Goal: Task Accomplishment & Management: Use online tool/utility

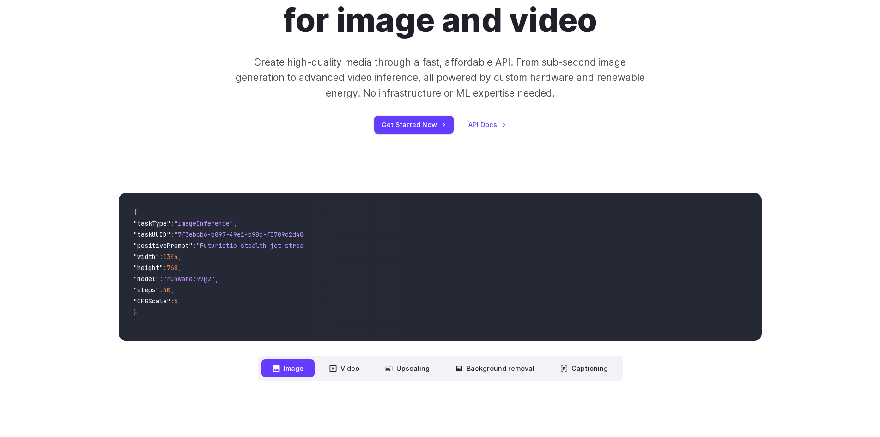
scroll to position [139, 0]
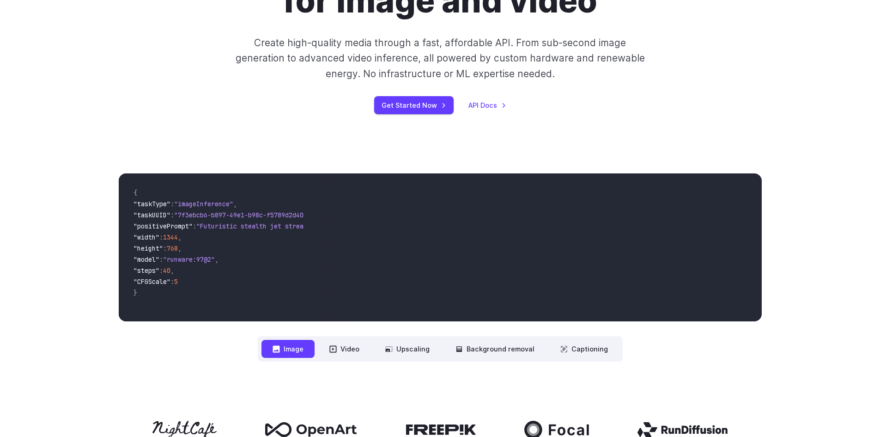
drag, startPoint x: 190, startPoint y: 318, endPoint x: 215, endPoint y: 315, distance: 24.6
click at [215, 315] on div "{ "taskType" : "imageInference" , "taskUUID" : "7f3ebcb6-b897-49e1-b98c-f5789d2…" at bounding box center [215, 247] width 193 height 148
drag, startPoint x: 193, startPoint y: 314, endPoint x: 195, endPoint y: 305, distance: 9.4
click at [186, 314] on pre "{ "taskType" : "imageInference" , "taskUUID" : "7f3ebcb6-b897-49e1-b98c-f5789d2…" at bounding box center [215, 247] width 178 height 133
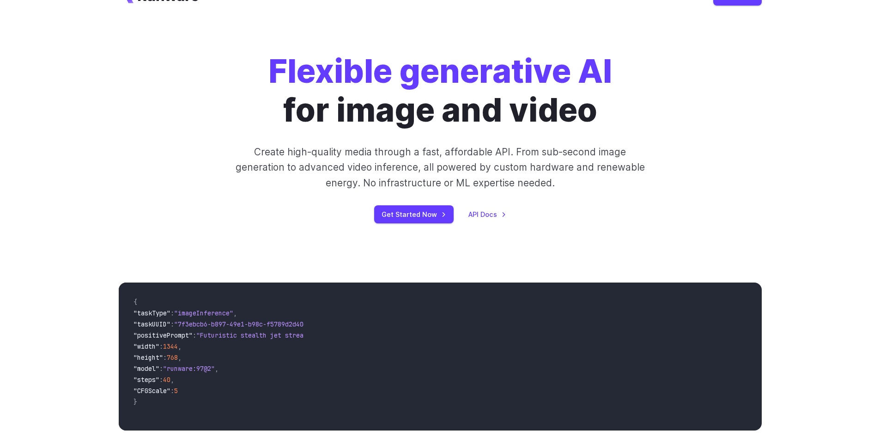
scroll to position [0, 0]
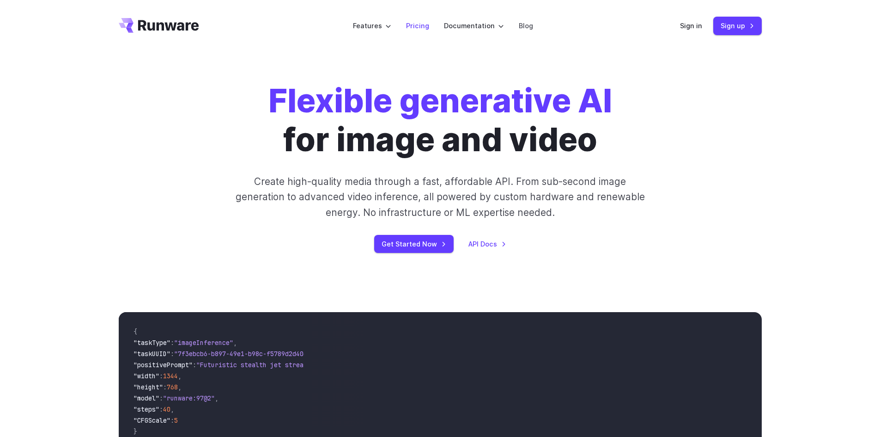
click at [423, 27] on link "Pricing" at bounding box center [417, 25] width 23 height 11
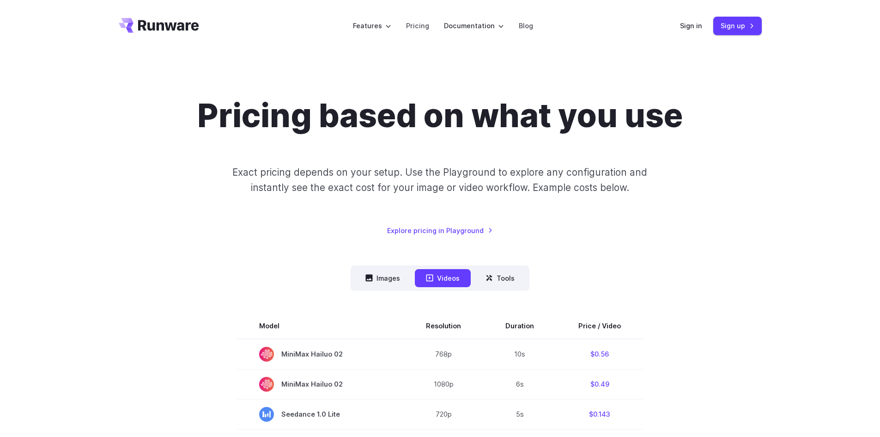
scroll to position [92, 0]
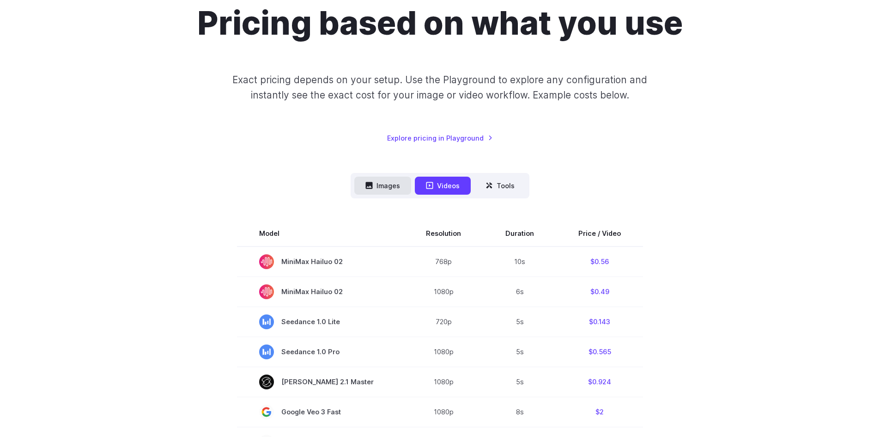
click at [384, 189] on button "Images" at bounding box center [382, 186] width 57 height 18
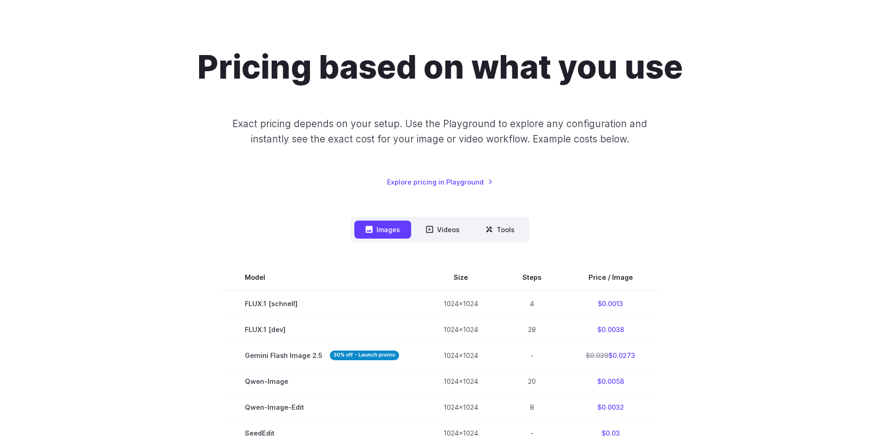
scroll to position [0, 0]
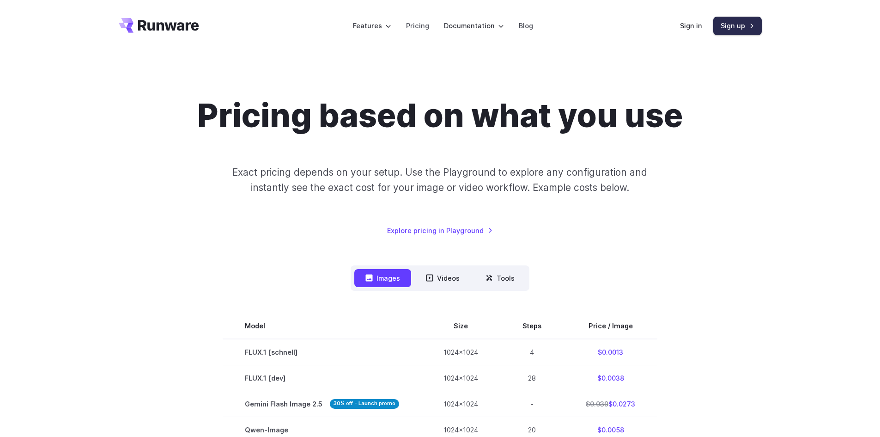
click at [740, 25] on link "Sign up" at bounding box center [738, 26] width 49 height 18
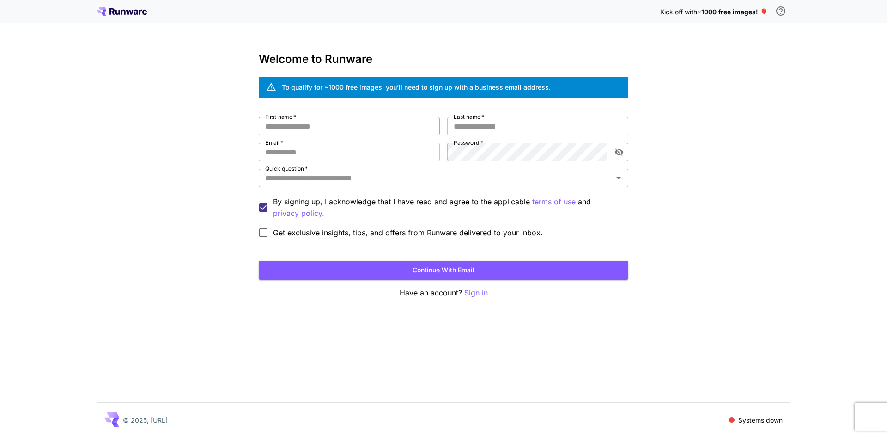
click at [335, 125] on input "First name   *" at bounding box center [349, 126] width 181 height 18
type input "*"
type input "****"
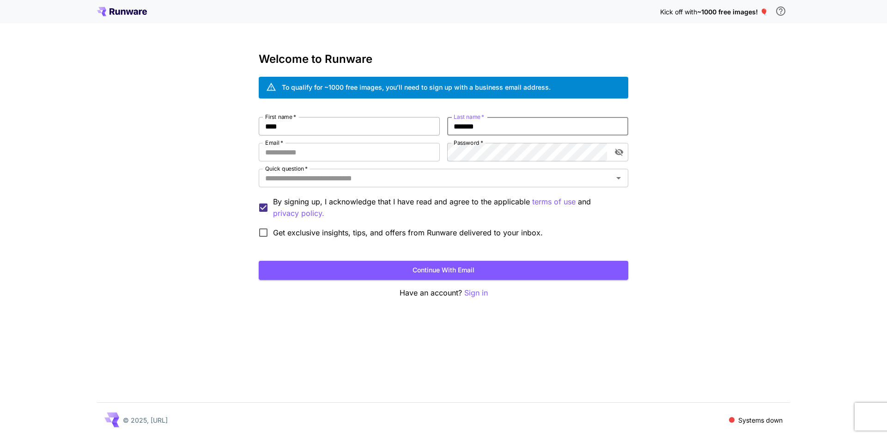
type input "*******"
type input "**********"
click at [378, 178] on input "Quick question   *" at bounding box center [436, 177] width 349 height 13
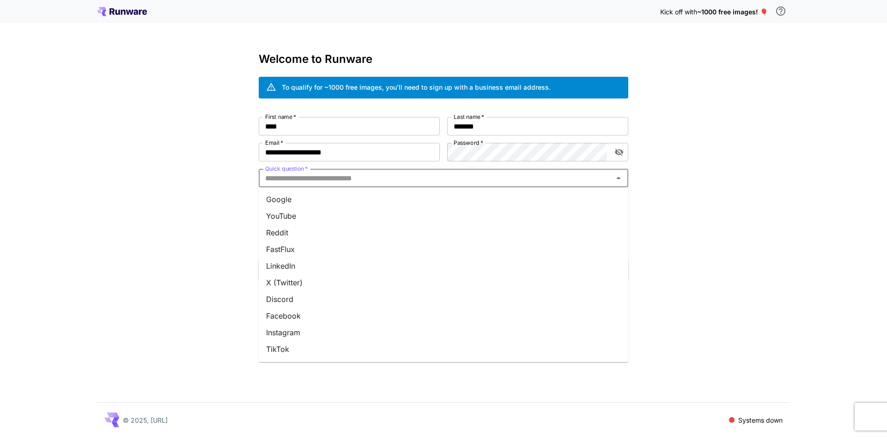
click at [327, 201] on li "Google" at bounding box center [444, 199] width 370 height 17
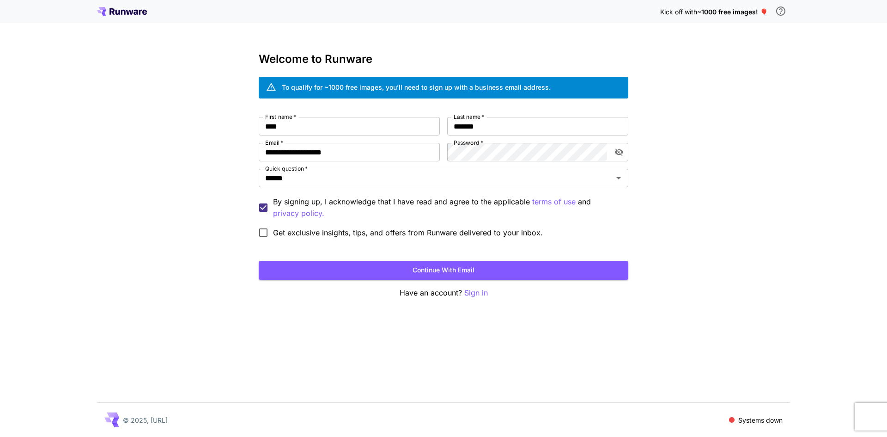
click at [308, 233] on span "Get exclusive insights, tips, and offers from Runware delivered to your inbox." at bounding box center [408, 232] width 270 height 11
click at [323, 200] on p "By signing up, I acknowledge that I have read and agree to the applicable terms…" at bounding box center [447, 207] width 348 height 23
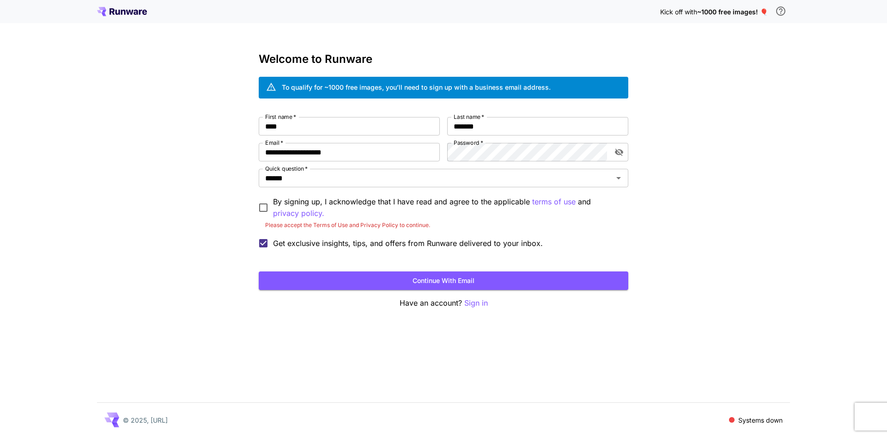
click at [343, 195] on div "**********" at bounding box center [444, 185] width 370 height 136
click at [359, 206] on p "By signing up, I acknowledge that I have read and agree to the applicable terms…" at bounding box center [447, 207] width 348 height 23
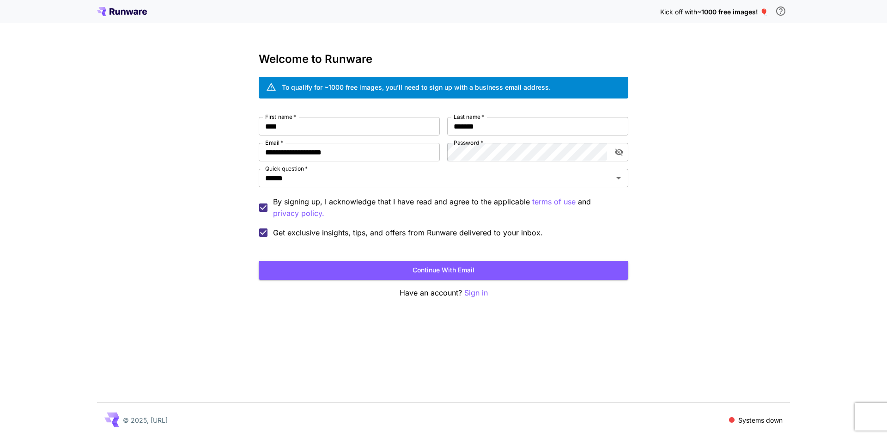
click at [354, 232] on span "Get exclusive insights, tips, and offers from Runware delivered to your inbox." at bounding box center [408, 232] width 270 height 11
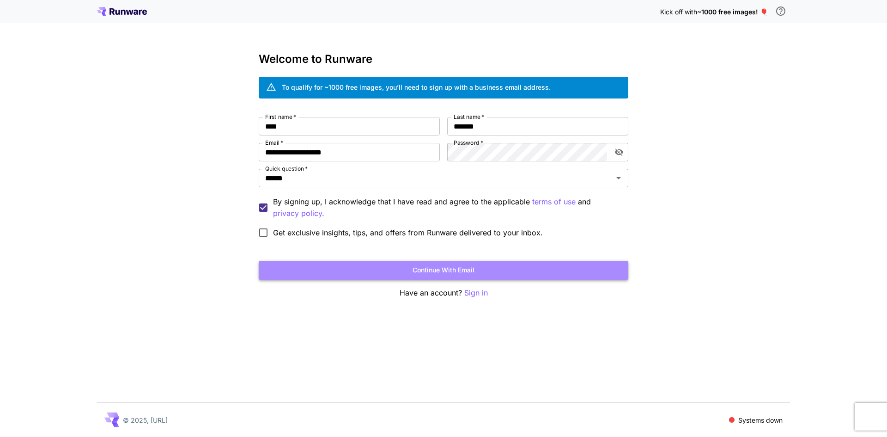
click at [351, 268] on button "Continue with email" at bounding box center [444, 270] width 370 height 19
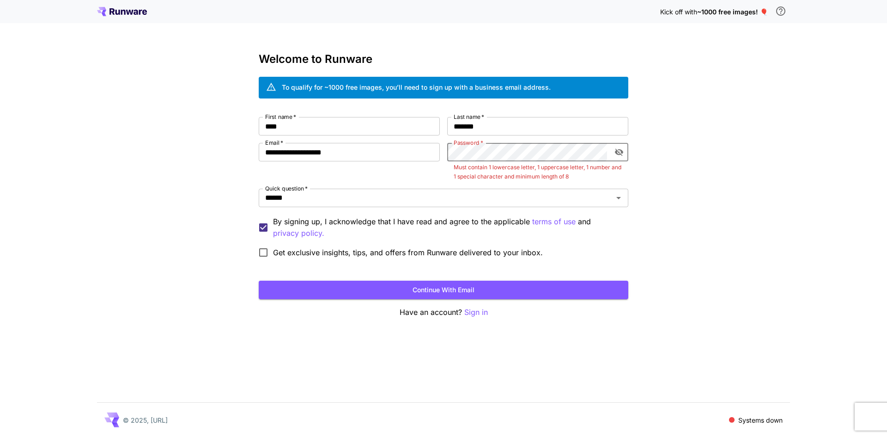
click at [432, 142] on div "**********" at bounding box center [444, 189] width 370 height 145
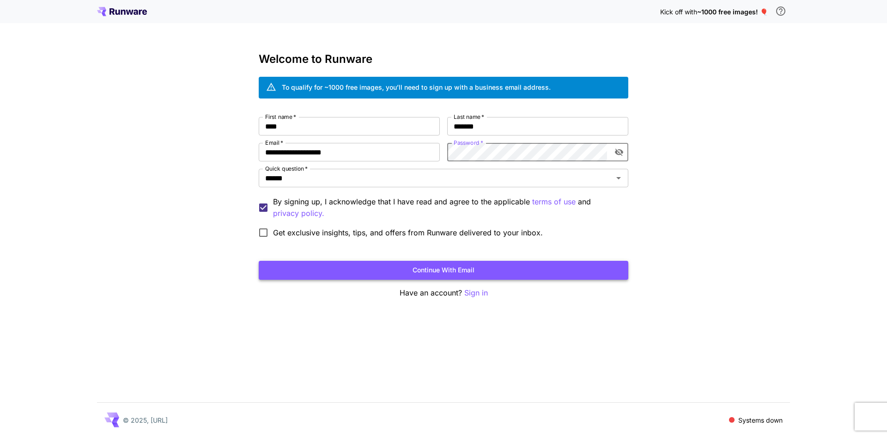
click at [425, 274] on button "Continue with email" at bounding box center [444, 270] width 370 height 19
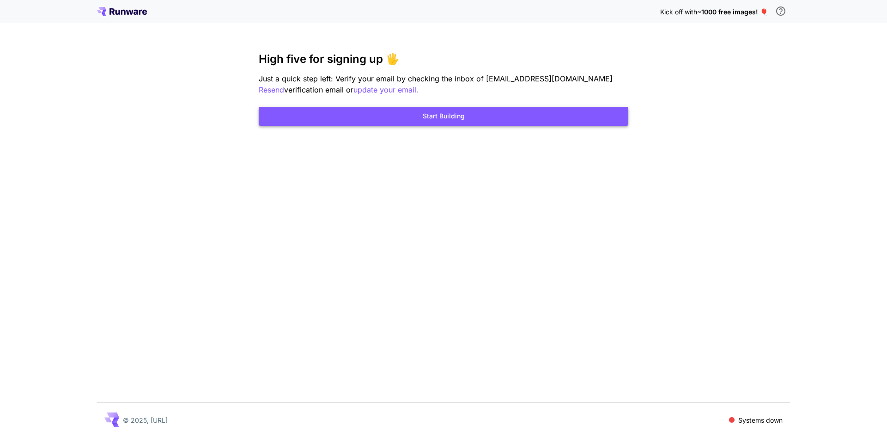
click at [356, 115] on button "Start Building" at bounding box center [444, 116] width 370 height 19
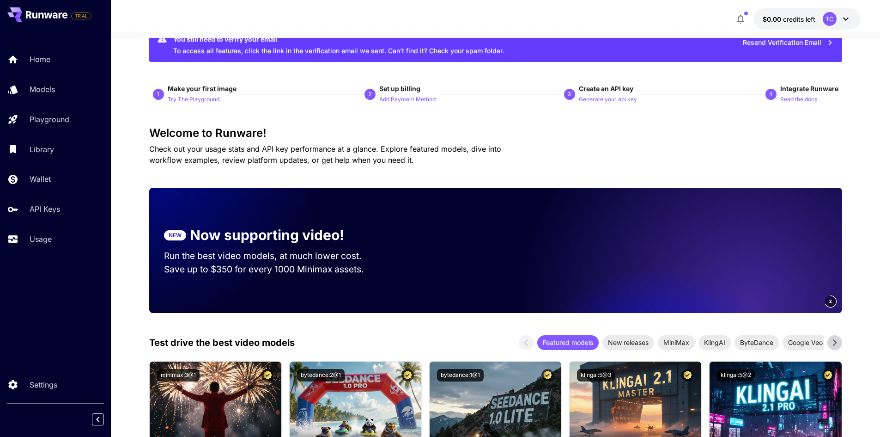
scroll to position [46, 0]
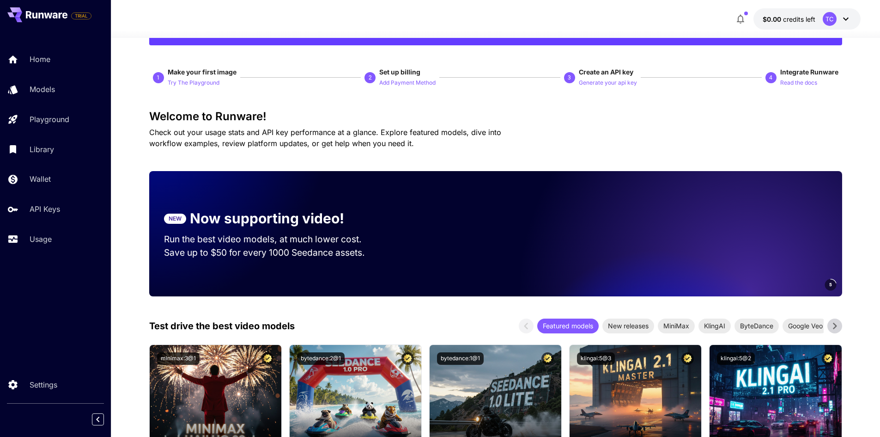
click at [843, 27] on div at bounding box center [495, 32] width 769 height 11
click at [738, 15] on icon "button" at bounding box center [740, 18] width 11 height 11
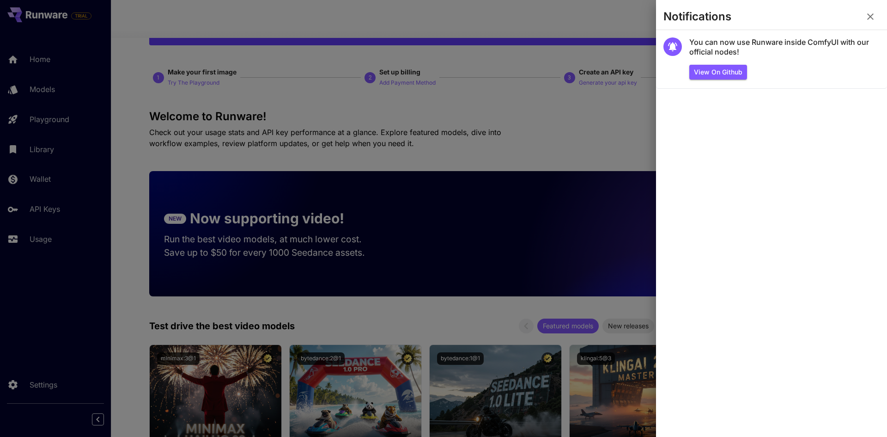
click at [866, 13] on icon "button" at bounding box center [870, 16] width 11 height 11
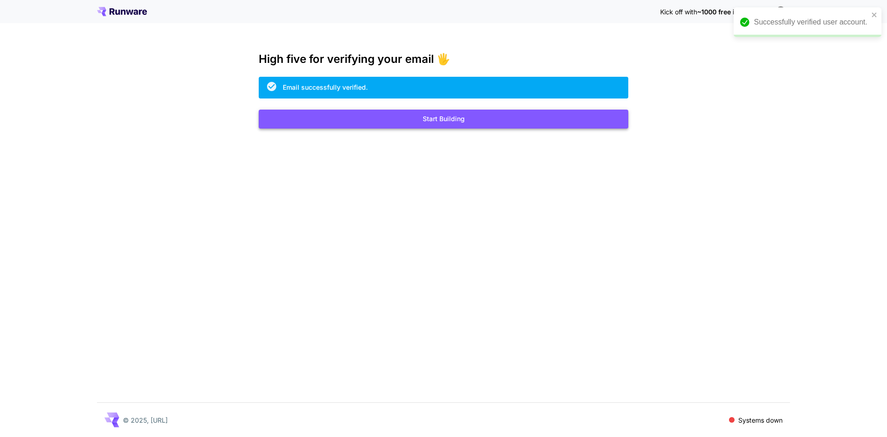
click at [420, 120] on button "Start Building" at bounding box center [444, 119] width 370 height 19
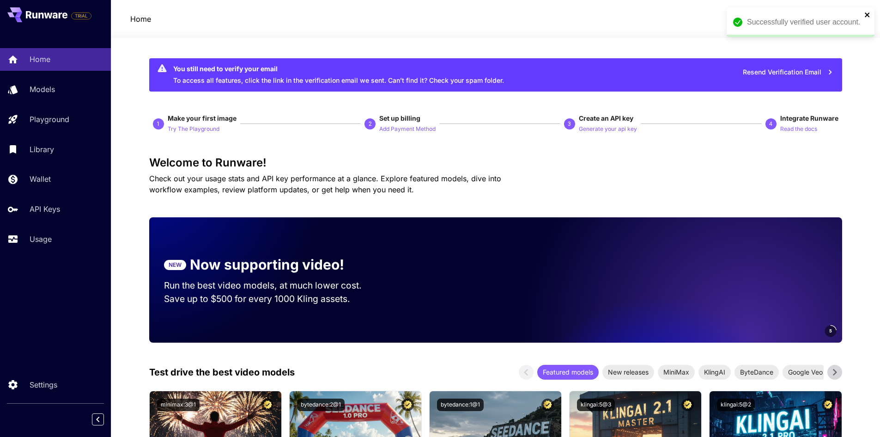
click at [869, 18] on icon "close" at bounding box center [868, 14] width 6 height 7
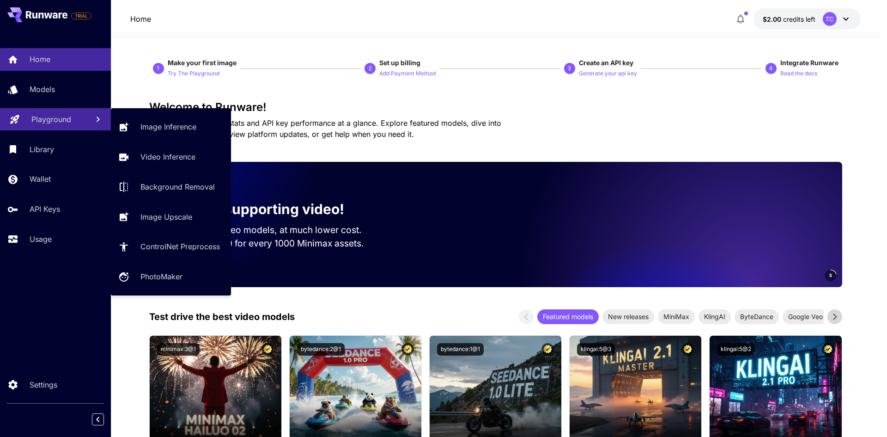
click at [37, 119] on p "Playground" at bounding box center [51, 119] width 40 height 11
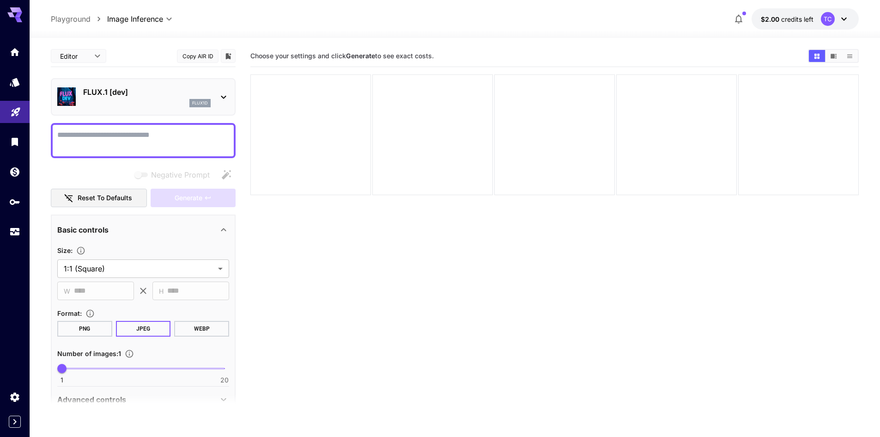
click at [382, 288] on section "Choose your settings and click Generate to see exact costs." at bounding box center [554, 263] width 609 height 437
click at [173, 132] on textarea "Negative Prompt" at bounding box center [143, 140] width 172 height 22
type textarea "*****"
click at [171, 99] on div "flux1d" at bounding box center [147, 103] width 128 height 8
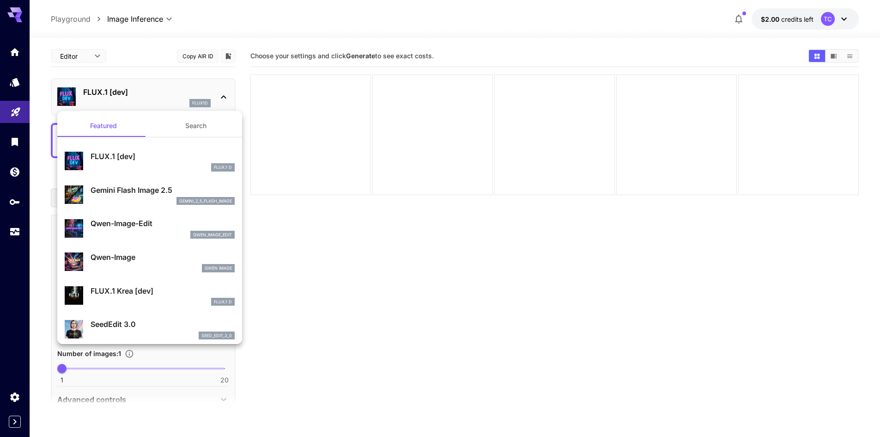
click at [163, 92] on div at bounding box center [443, 218] width 887 height 437
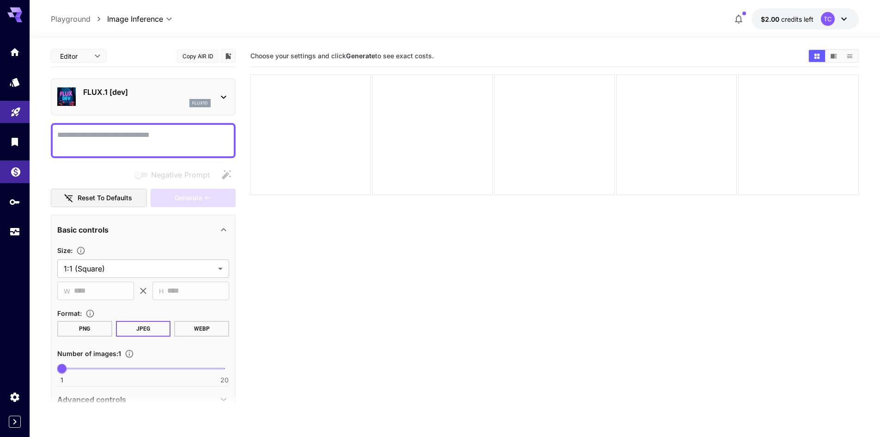
click at [14, 175] on link at bounding box center [15, 171] width 30 height 23
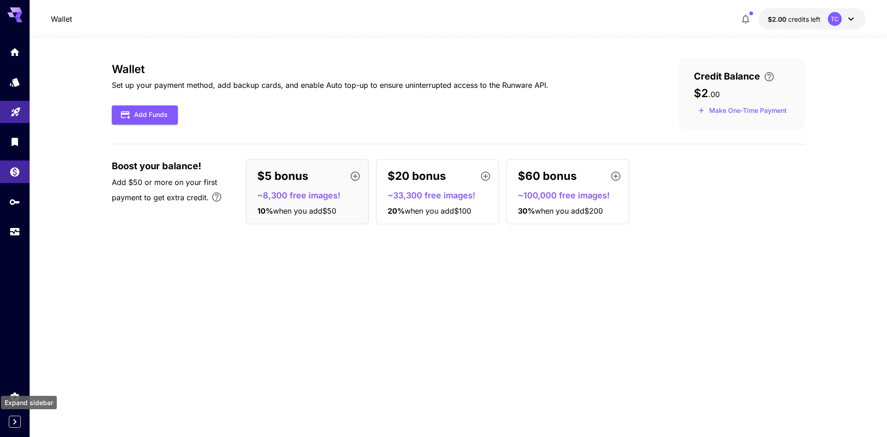
click at [18, 427] on button "Expand sidebar" at bounding box center [15, 421] width 12 height 12
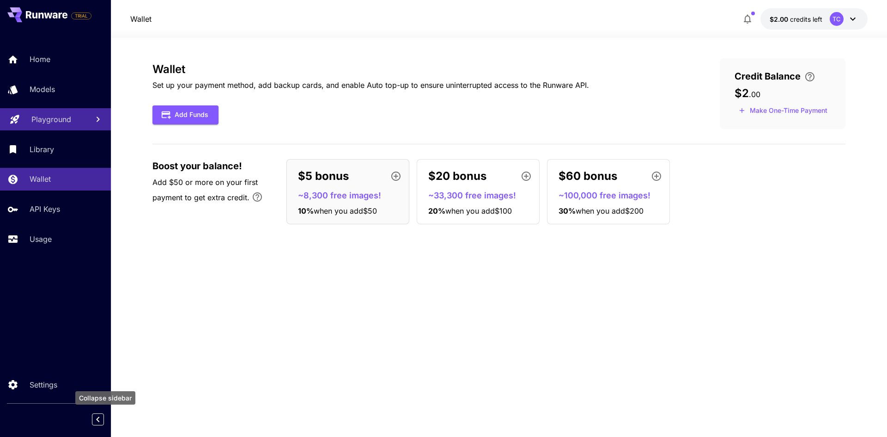
click at [94, 419] on icon "Collapse sidebar" at bounding box center [97, 419] width 11 height 11
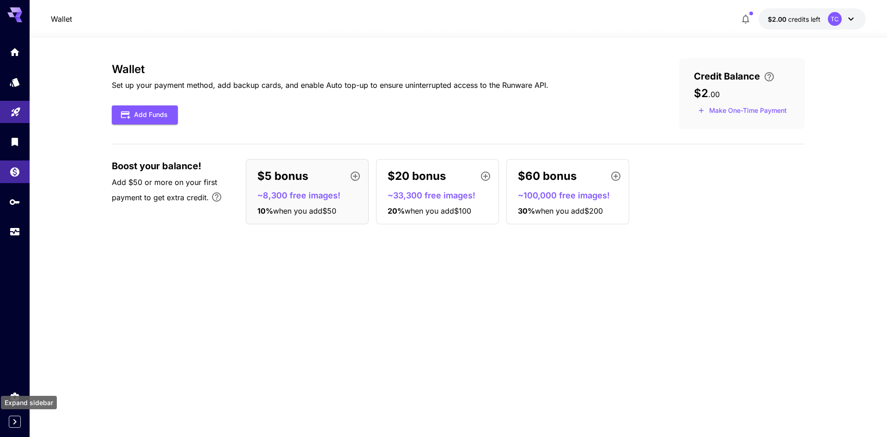
click at [15, 424] on icon "Expand sidebar" at bounding box center [14, 421] width 11 height 11
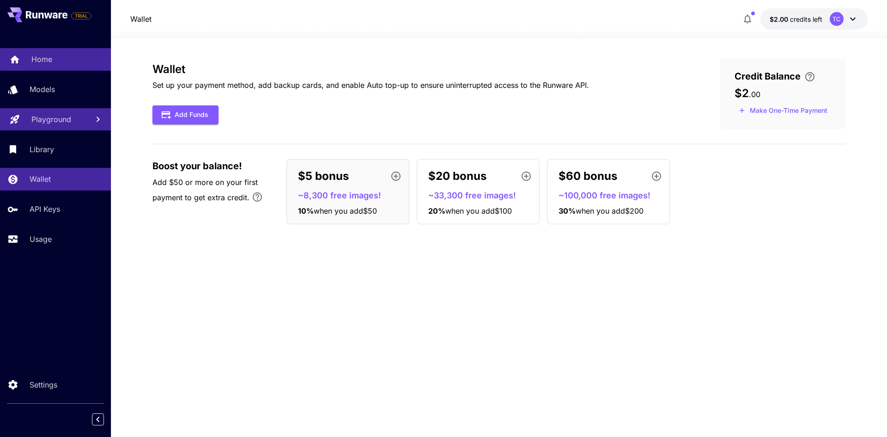
click at [48, 53] on link "Home" at bounding box center [55, 59] width 111 height 23
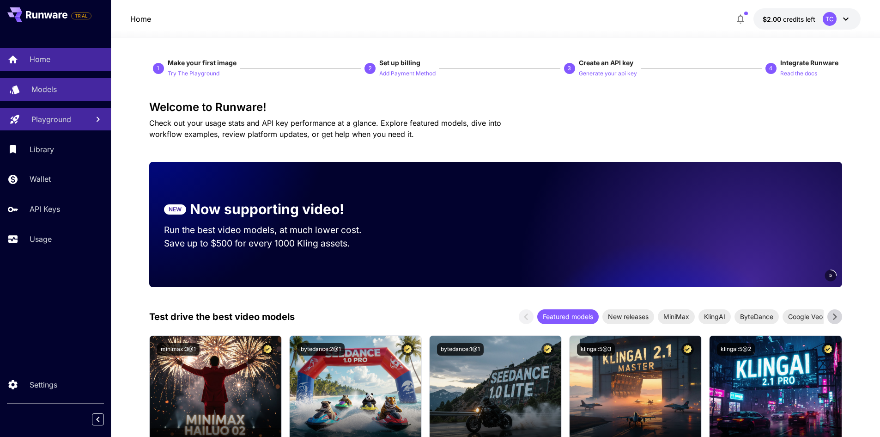
click at [36, 92] on p "Models" at bounding box center [43, 89] width 25 height 11
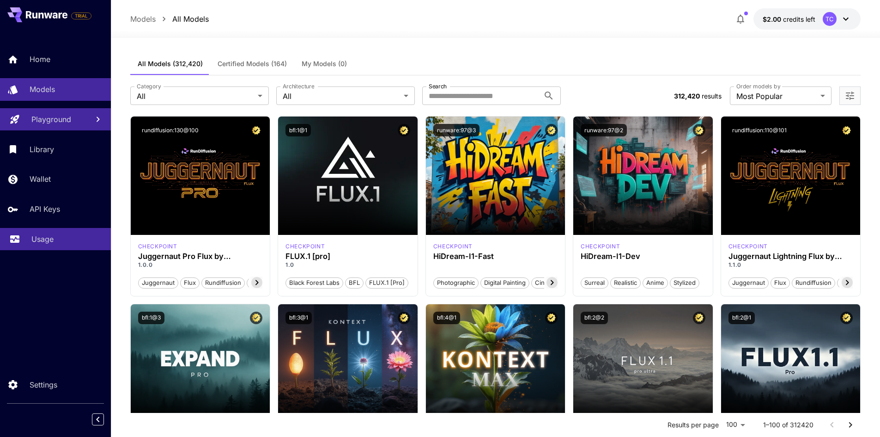
click at [49, 243] on p "Usage" at bounding box center [42, 238] width 22 height 11
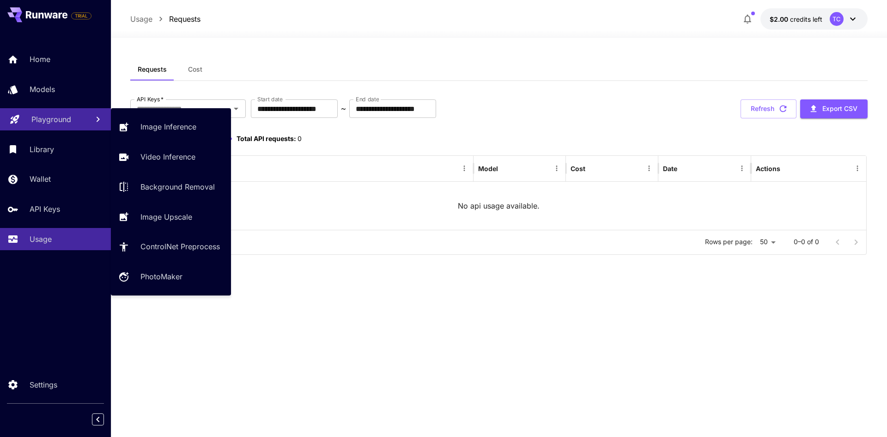
click at [23, 120] on link "Playground" at bounding box center [55, 119] width 111 height 23
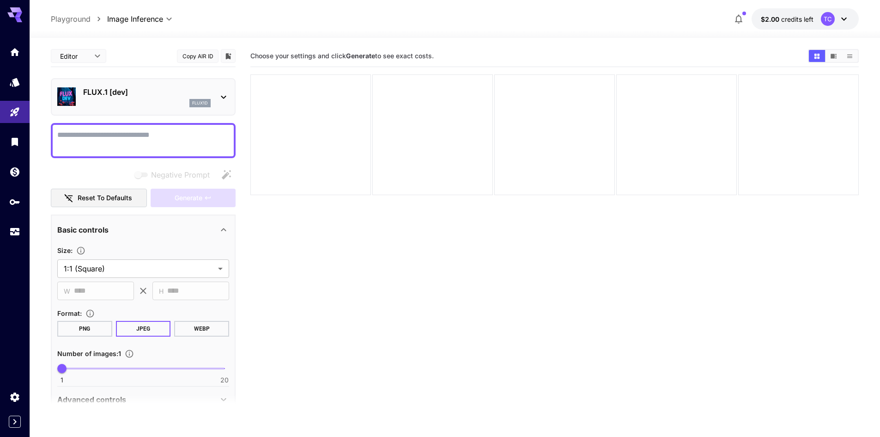
click at [180, 99] on div "flux1d" at bounding box center [147, 103] width 128 height 8
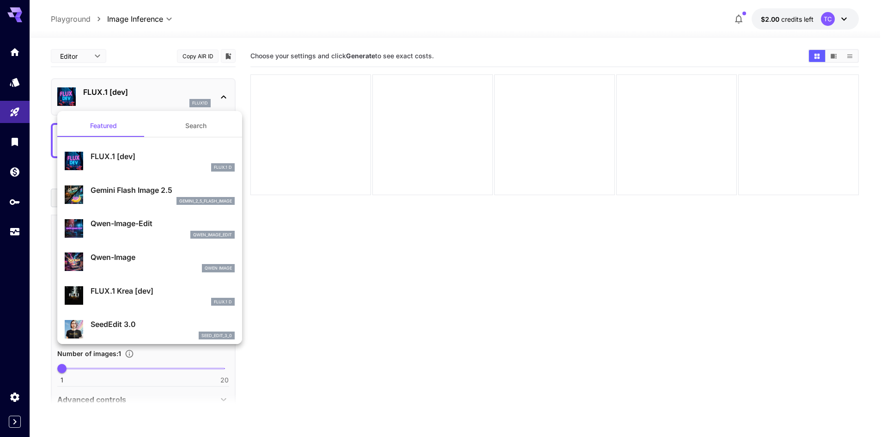
click at [196, 133] on button "Search" at bounding box center [196, 126] width 92 height 22
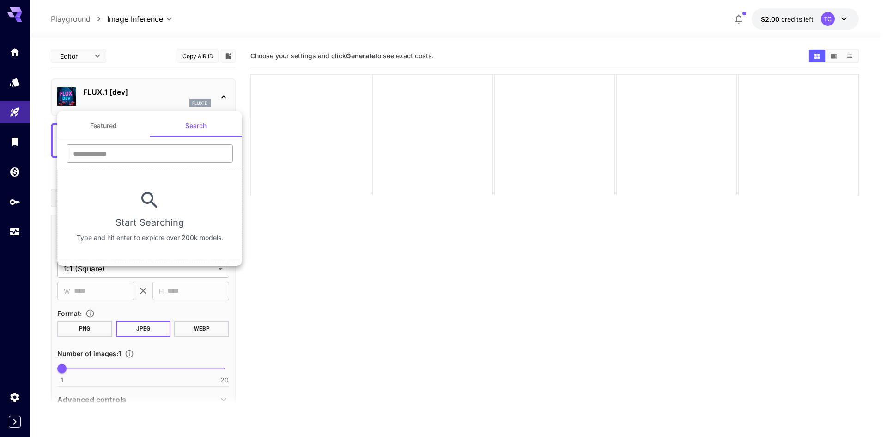
click at [153, 152] on input "text" at bounding box center [150, 153] width 166 height 18
paste input "text"
type input "******"
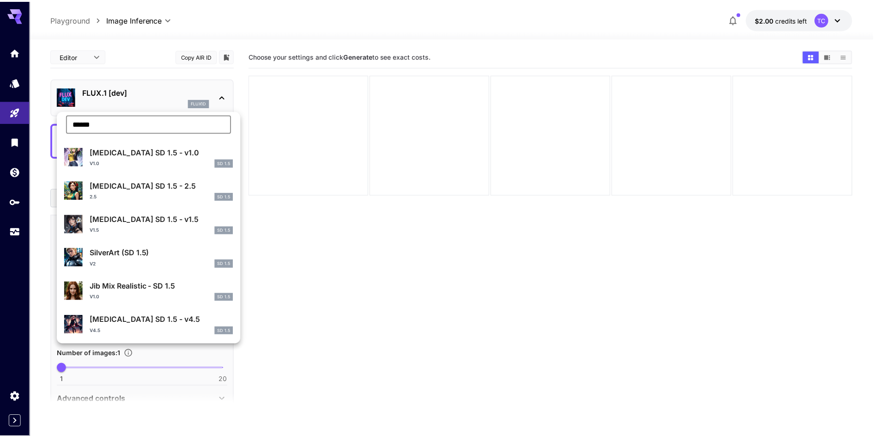
scroll to position [46, 0]
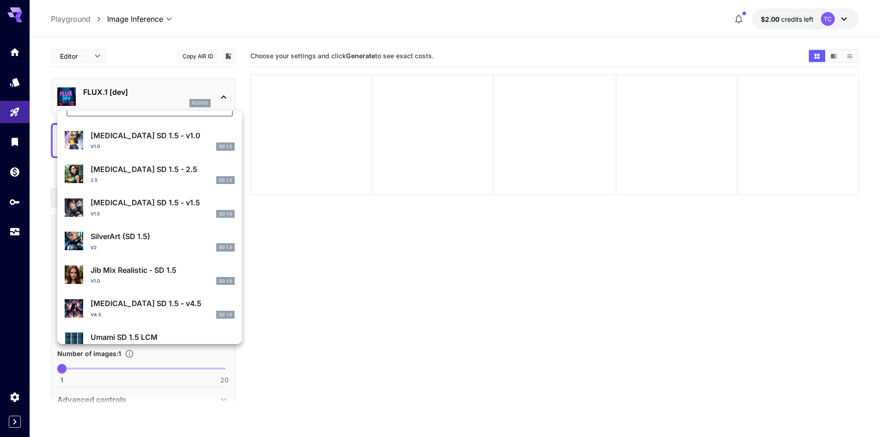
click at [162, 274] on p "Jib Mix Realistic - SD 1.5" at bounding box center [163, 269] width 144 height 11
type input "**********"
type input "***"
type input "**"
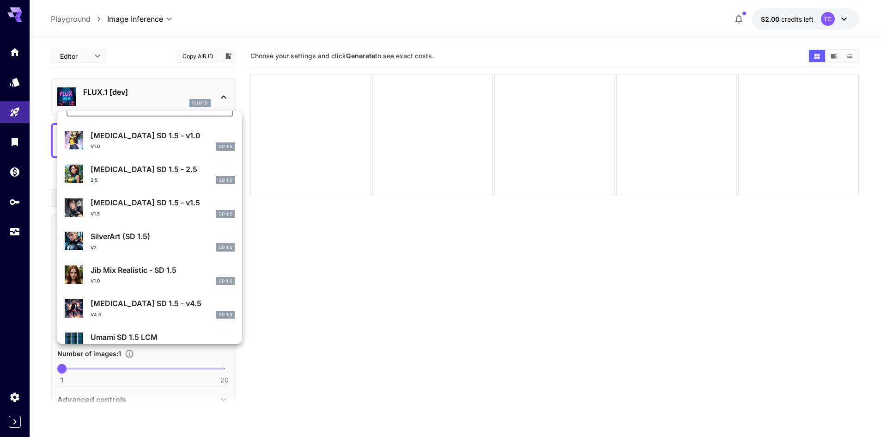
type input "***"
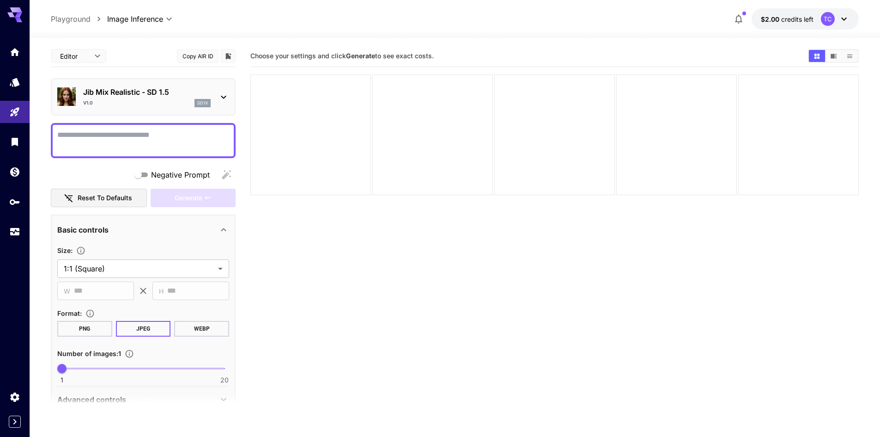
click at [111, 132] on textarea "Negative Prompt" at bounding box center [143, 140] width 172 height 22
type textarea "**********"
click at [193, 198] on span "Generate" at bounding box center [189, 198] width 28 height 12
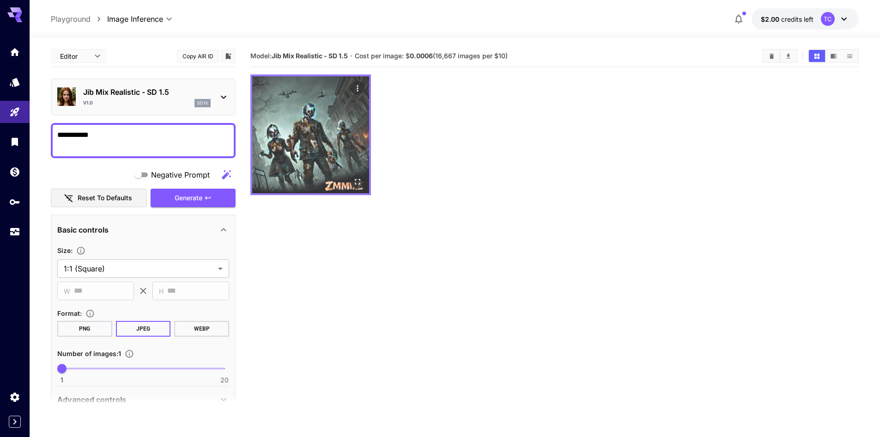
click at [320, 122] on img at bounding box center [310, 134] width 117 height 117
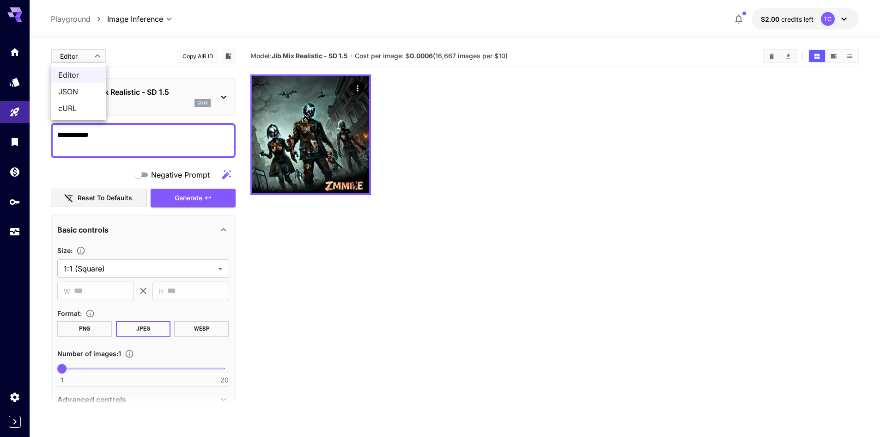
click at [80, 57] on body "**********" at bounding box center [443, 255] width 887 height 510
click at [66, 113] on span "cURL" at bounding box center [78, 108] width 41 height 11
type input "****"
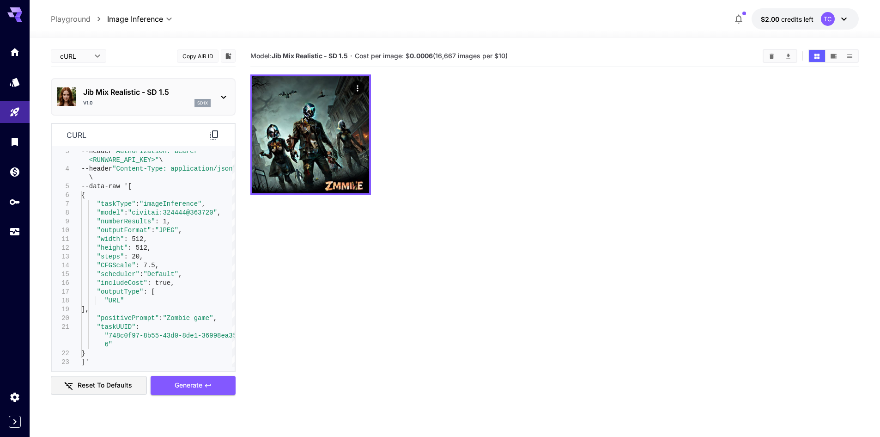
click at [214, 134] on icon at bounding box center [214, 134] width 11 height 11
click at [16, 198] on icon "API Keys" at bounding box center [15, 198] width 11 height 11
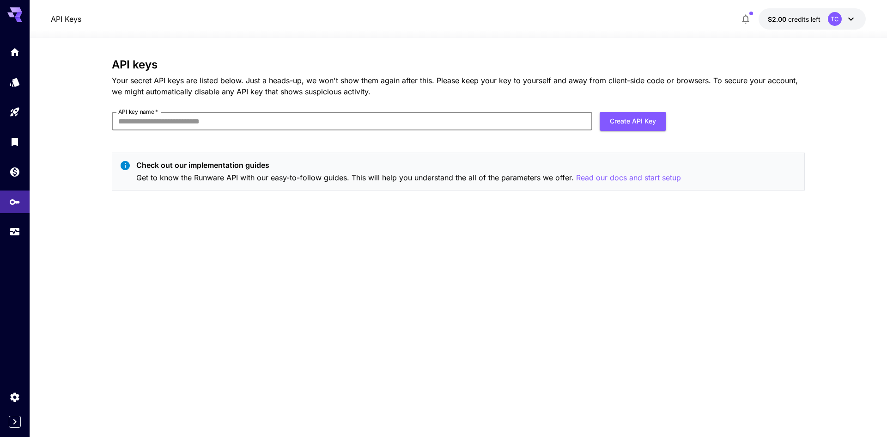
click at [273, 123] on input "API key name   *" at bounding box center [352, 121] width 481 height 18
type input "*"
type input "****"
click at [651, 123] on button "Create API Key" at bounding box center [633, 121] width 67 height 19
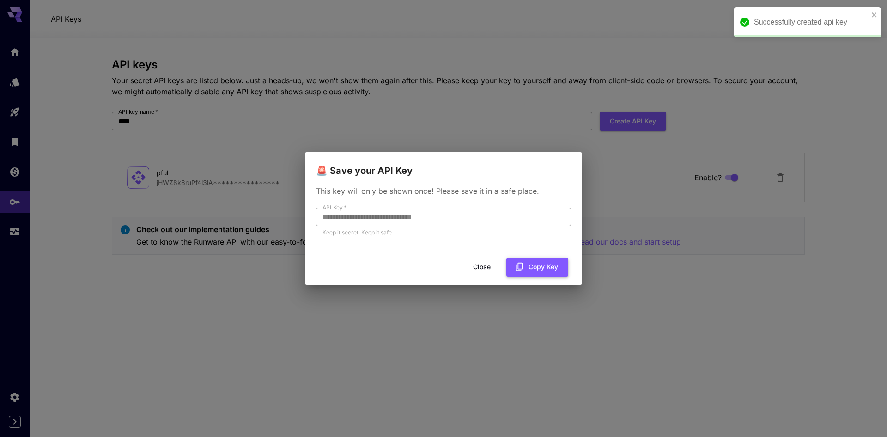
click at [522, 264] on icon "button" at bounding box center [520, 267] width 10 height 10
click at [494, 266] on button "Close" at bounding box center [490, 266] width 42 height 19
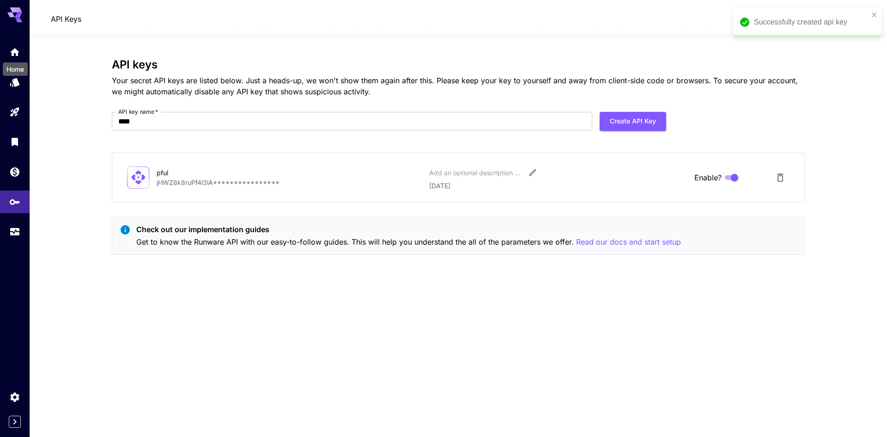
drag, startPoint x: 18, startPoint y: 45, endPoint x: 1, endPoint y: 69, distance: 29.0
click at [18, 45] on link at bounding box center [15, 52] width 30 height 23
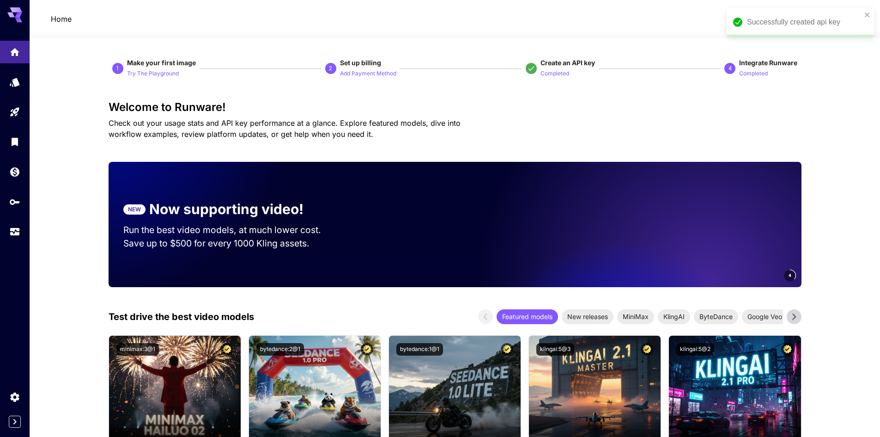
click at [17, 422] on icon "Expand sidebar" at bounding box center [14, 421] width 11 height 11
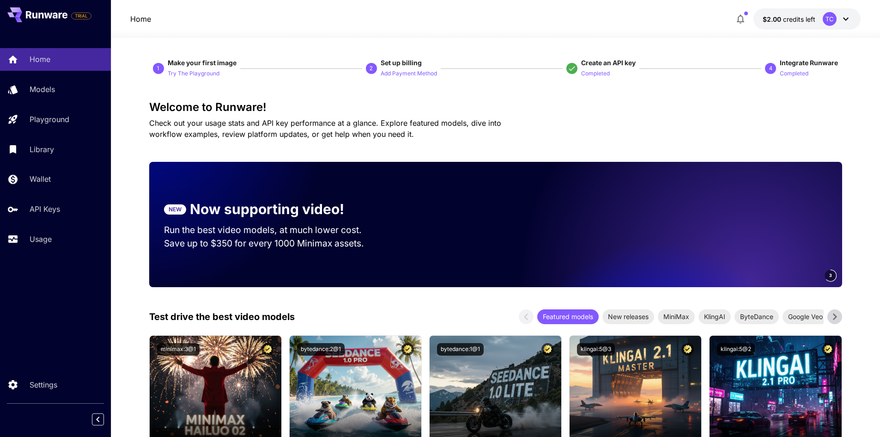
click at [780, 20] on span "$2.00" at bounding box center [773, 19] width 20 height 8
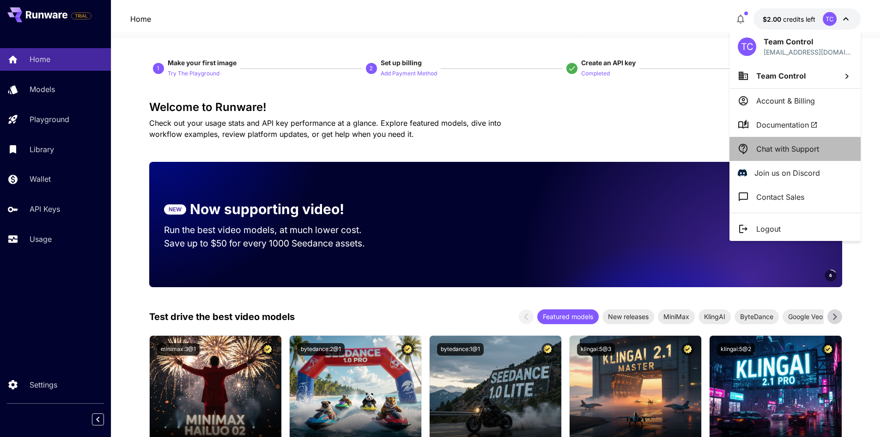
click at [785, 152] on p "Chat with Support" at bounding box center [787, 148] width 63 height 11
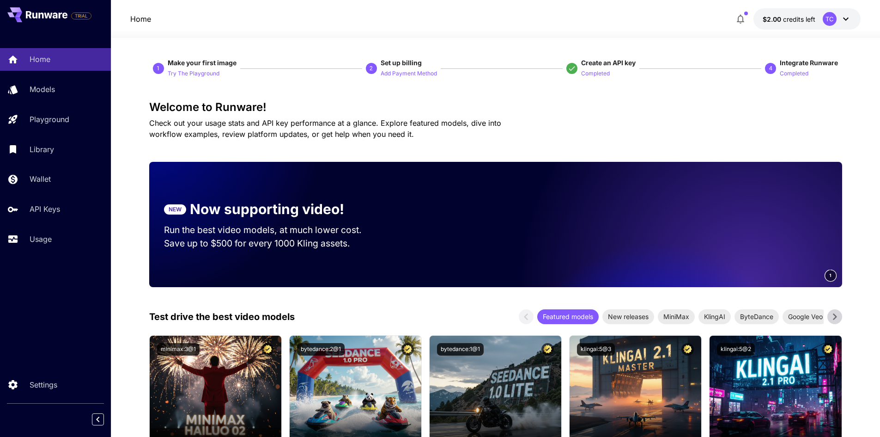
click at [839, 14] on div "TC" at bounding box center [837, 19] width 29 height 14
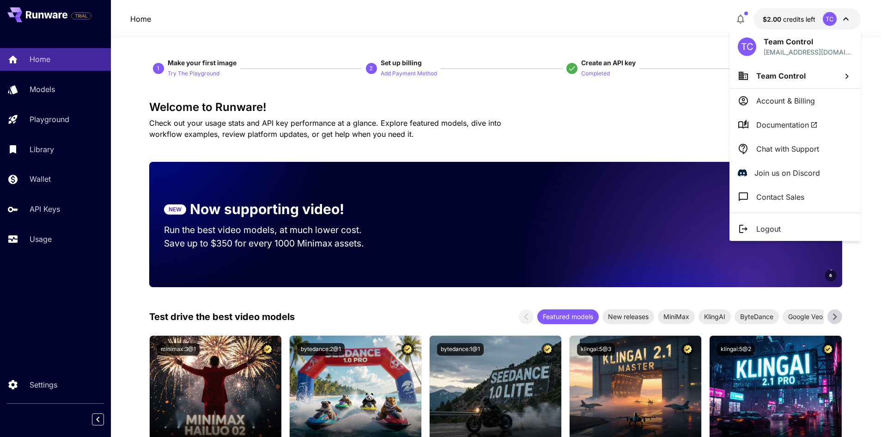
click at [839, 14] on div at bounding box center [443, 218] width 887 height 437
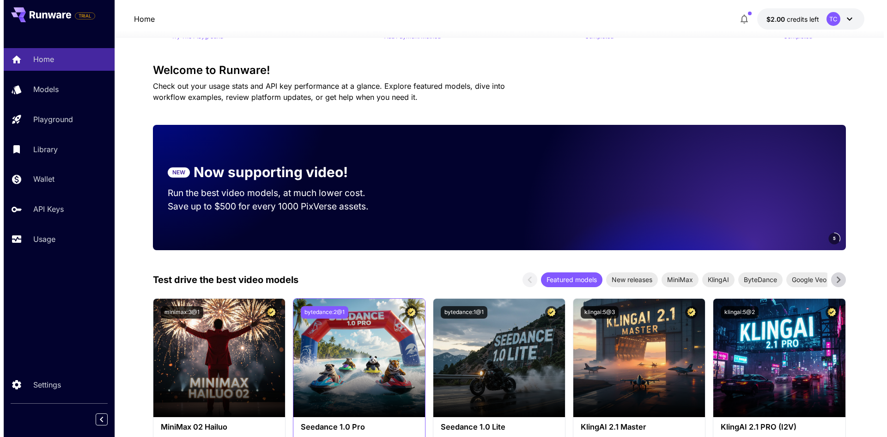
scroll to position [92, 0]
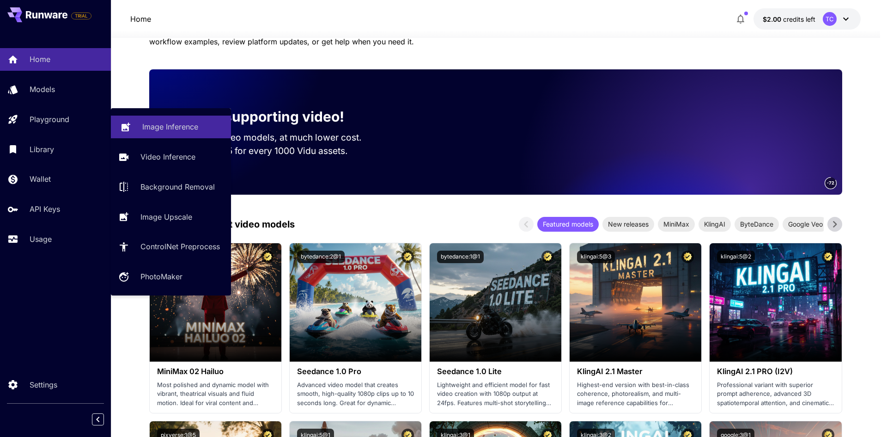
click at [74, 112] on link "Playground" at bounding box center [55, 119] width 111 height 23
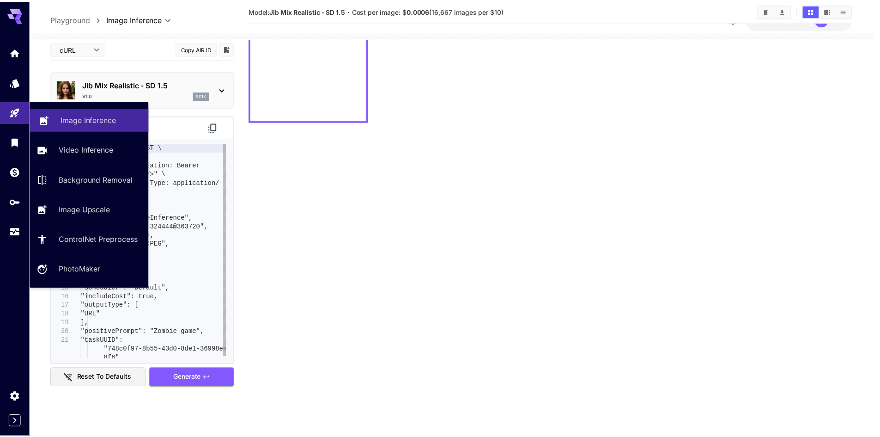
scroll to position [73, 0]
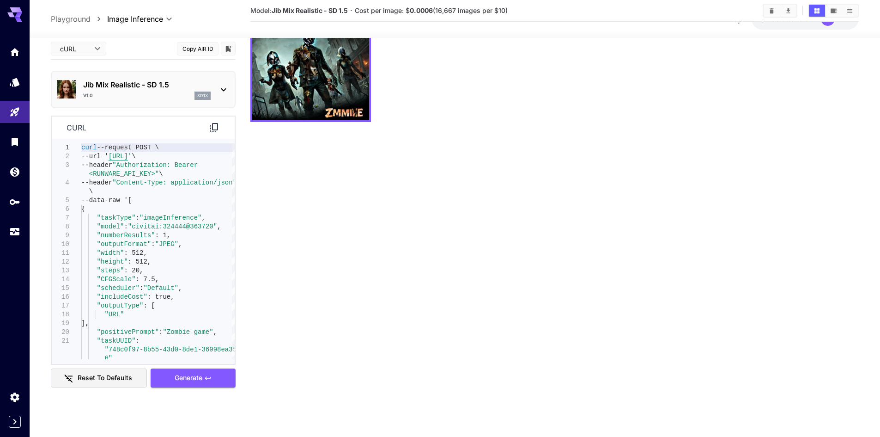
click at [98, 47] on body "**********" at bounding box center [440, 182] width 880 height 510
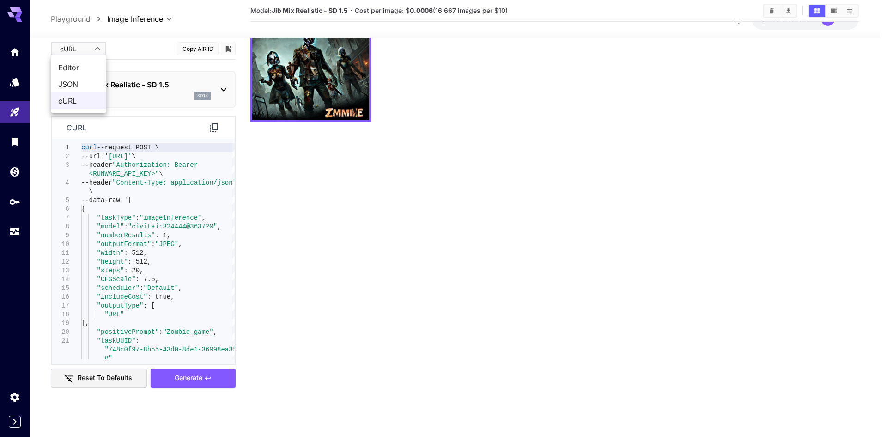
click at [84, 63] on span "Editor" at bounding box center [78, 67] width 41 height 11
type input "****"
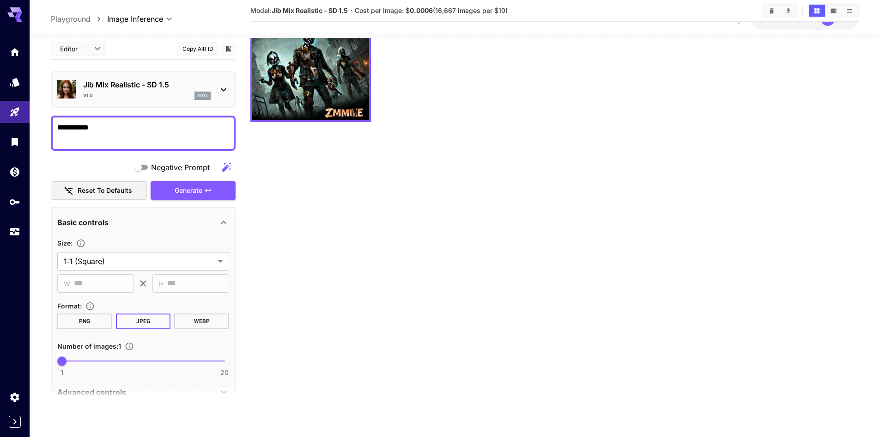
drag, startPoint x: 140, startPoint y: 126, endPoint x: 51, endPoint y: 114, distance: 89.1
click at [51, 114] on div "**********" at bounding box center [143, 308] width 185 height 540
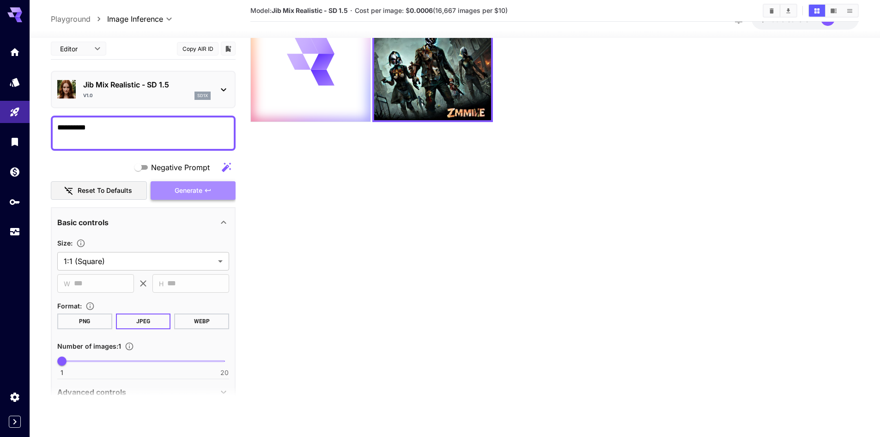
click at [181, 192] on span "Generate" at bounding box center [189, 190] width 28 height 12
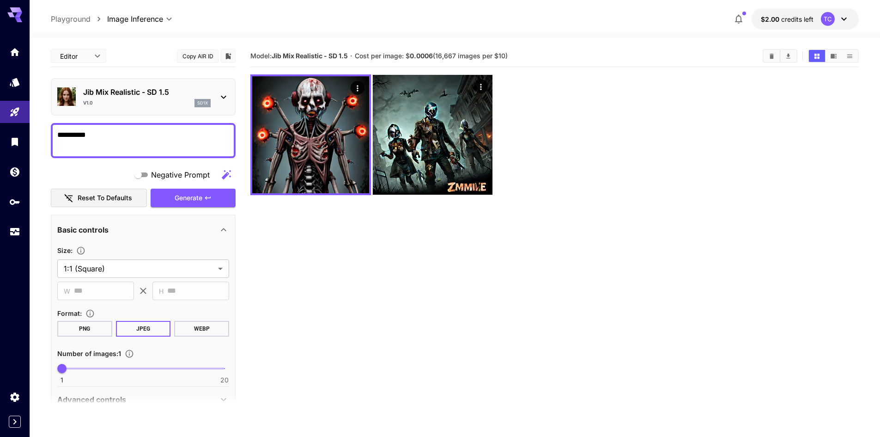
drag, startPoint x: 120, startPoint y: 133, endPoint x: 125, endPoint y: 132, distance: 4.8
click at [56, 135] on div "**********" at bounding box center [143, 140] width 185 height 35
click at [183, 197] on span "Generate" at bounding box center [189, 198] width 28 height 12
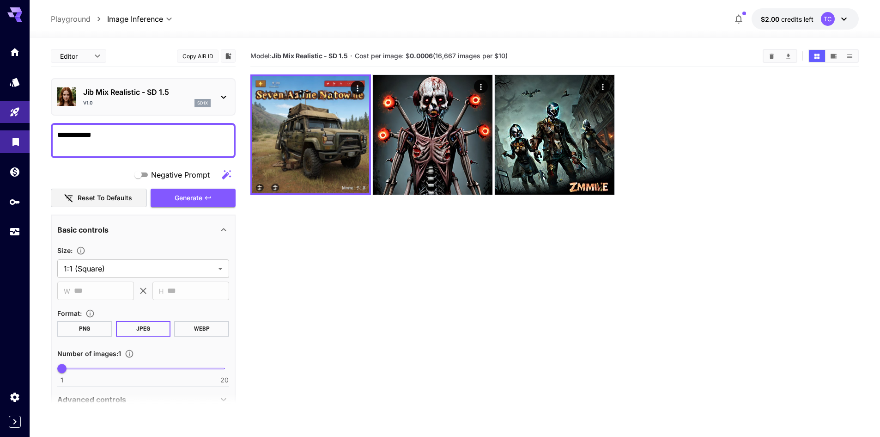
drag, startPoint x: 98, startPoint y: 133, endPoint x: 38, endPoint y: 130, distance: 59.7
click at [28, 134] on div "**********" at bounding box center [440, 255] width 880 height 510
type textarea "*****"
click at [201, 190] on button "Generate" at bounding box center [193, 198] width 85 height 19
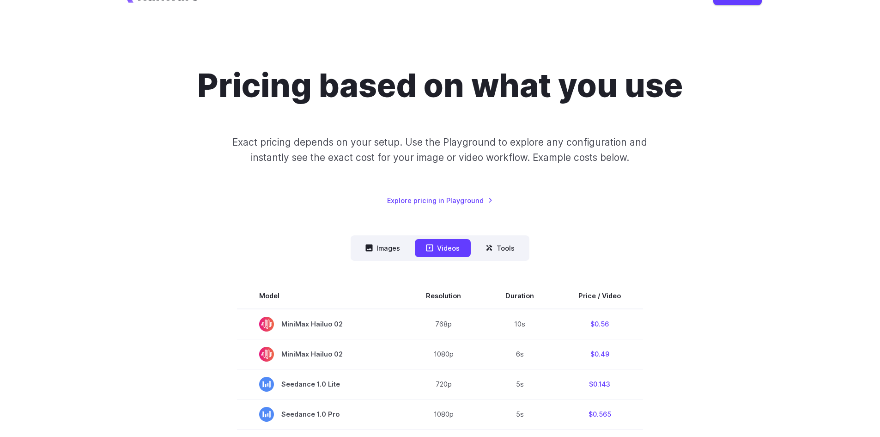
scroll to position [46, 0]
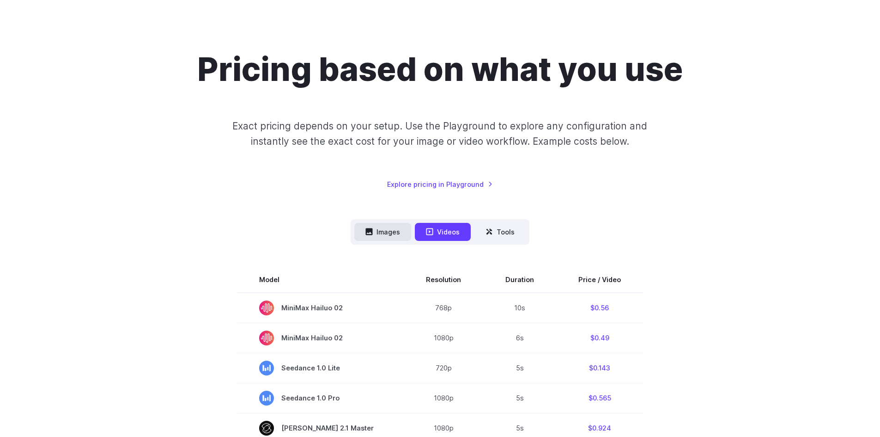
click at [391, 237] on button "Images" at bounding box center [382, 232] width 57 height 18
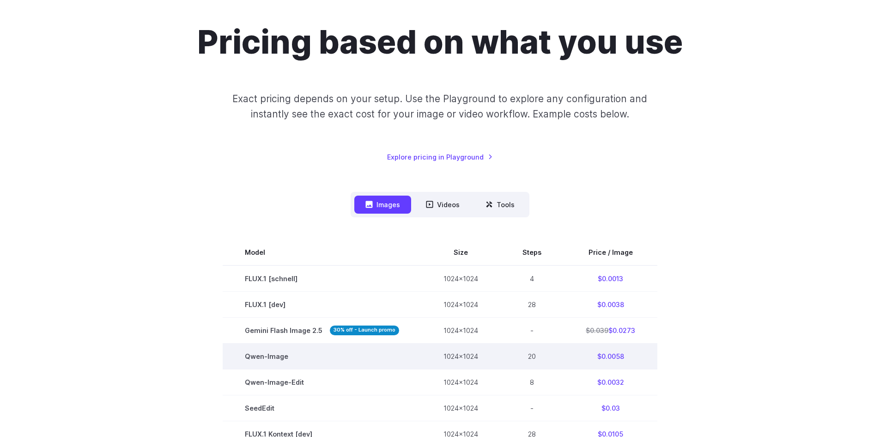
scroll to position [185, 0]
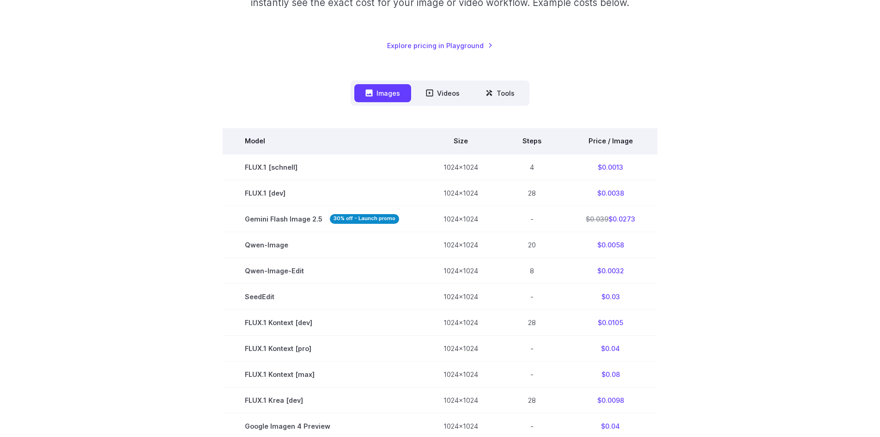
click at [611, 136] on th "Price / Image" at bounding box center [611, 141] width 94 height 26
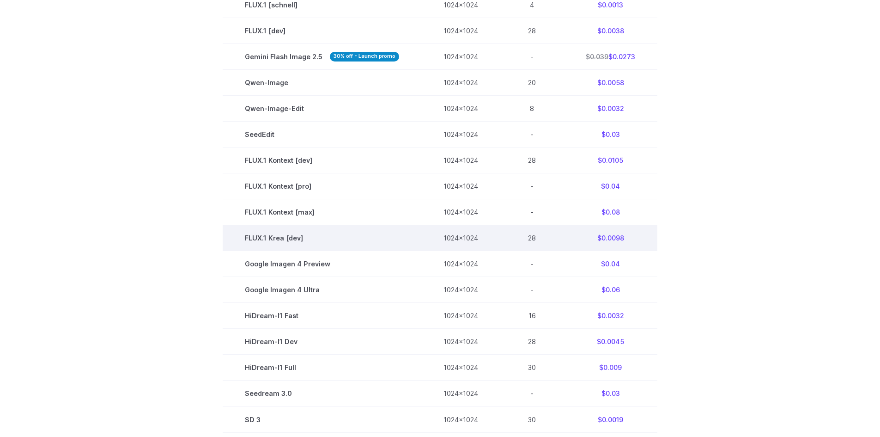
scroll to position [277, 0]
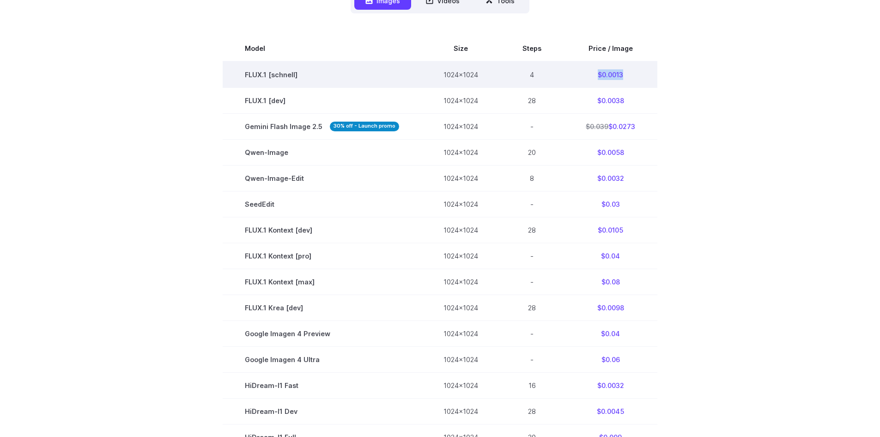
drag, startPoint x: 618, startPoint y: 77, endPoint x: 636, endPoint y: 74, distance: 18.2
click at [636, 74] on td "$0.0013" at bounding box center [611, 74] width 94 height 26
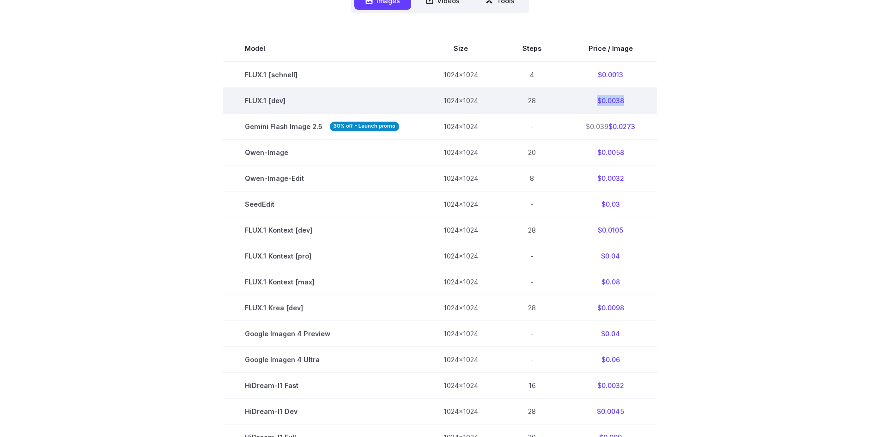
drag, startPoint x: 596, startPoint y: 95, endPoint x: 630, endPoint y: 94, distance: 34.2
click at [630, 94] on td "$0.0038" at bounding box center [611, 100] width 94 height 26
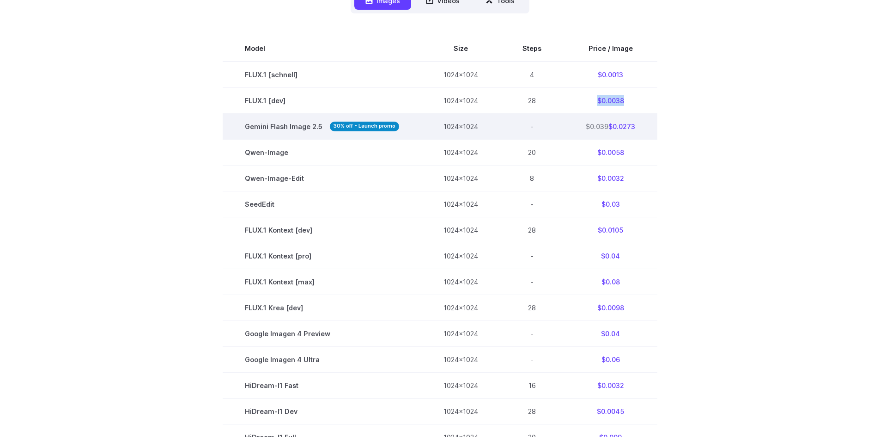
drag, startPoint x: 635, startPoint y: 122, endPoint x: 641, endPoint y: 121, distance: 6.1
click at [643, 121] on td "$0.039 $0.0273" at bounding box center [611, 126] width 94 height 26
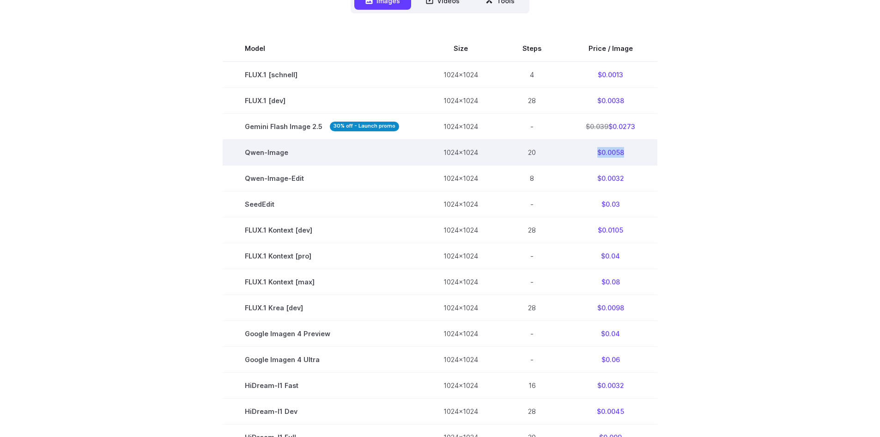
drag, startPoint x: 594, startPoint y: 149, endPoint x: 625, endPoint y: 149, distance: 30.5
click at [625, 149] on td "$0.0058" at bounding box center [611, 152] width 94 height 26
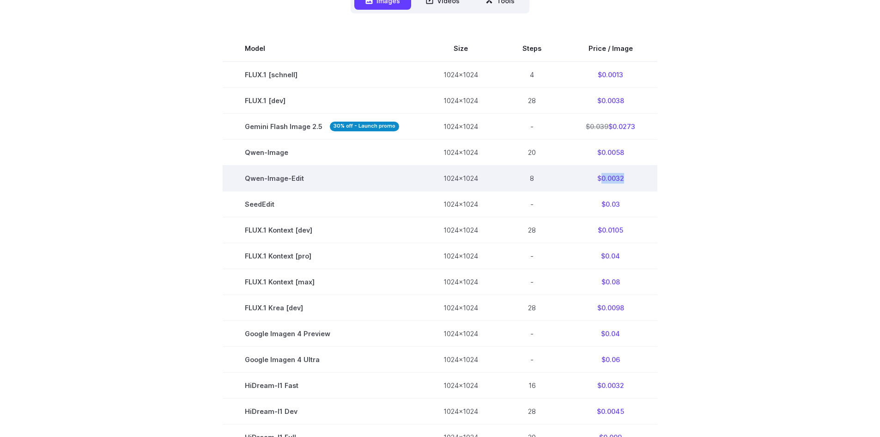
drag, startPoint x: 607, startPoint y: 180, endPoint x: 623, endPoint y: 180, distance: 16.2
click at [623, 180] on td "$0.0032" at bounding box center [611, 178] width 94 height 26
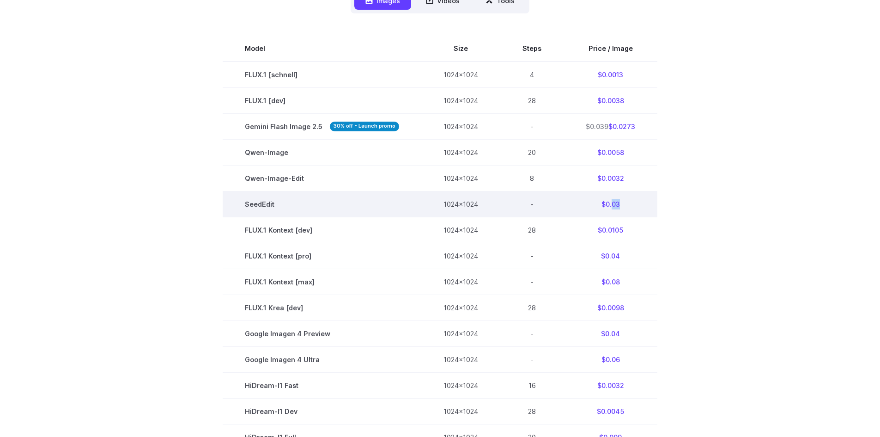
drag, startPoint x: 609, startPoint y: 209, endPoint x: 637, endPoint y: 206, distance: 28.4
click at [636, 207] on td "$0.03" at bounding box center [611, 204] width 94 height 26
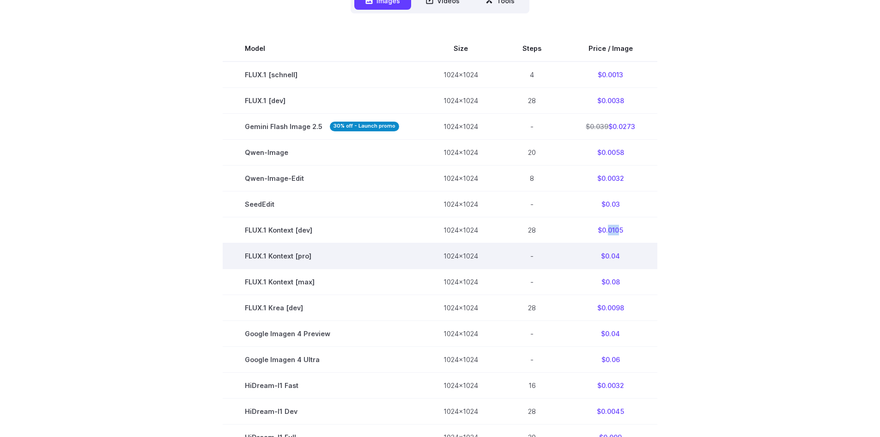
drag, startPoint x: 618, startPoint y: 239, endPoint x: 618, endPoint y: 248, distance: 8.3
click at [628, 238] on td "$0.0105" at bounding box center [611, 230] width 94 height 26
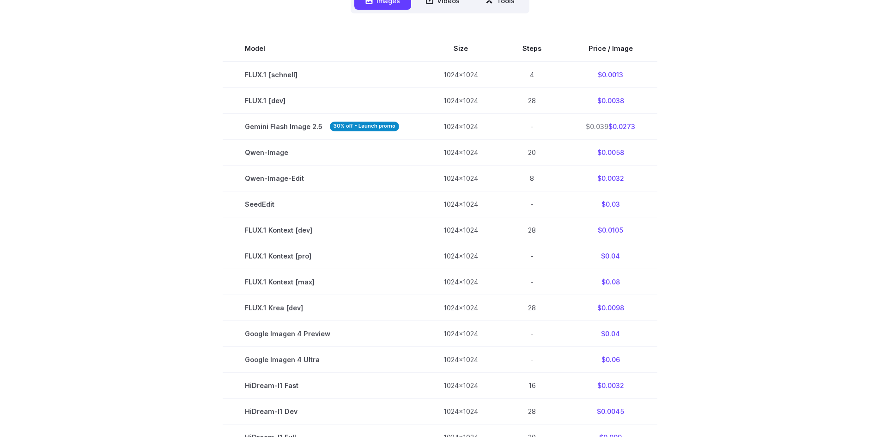
click at [667, 185] on section "Model Size Steps Price / Image FLUX.1 [schnell] 1024x1024 4 $0.0013 FLUX.1 [dev…" at bounding box center [440, 295] width 643 height 518
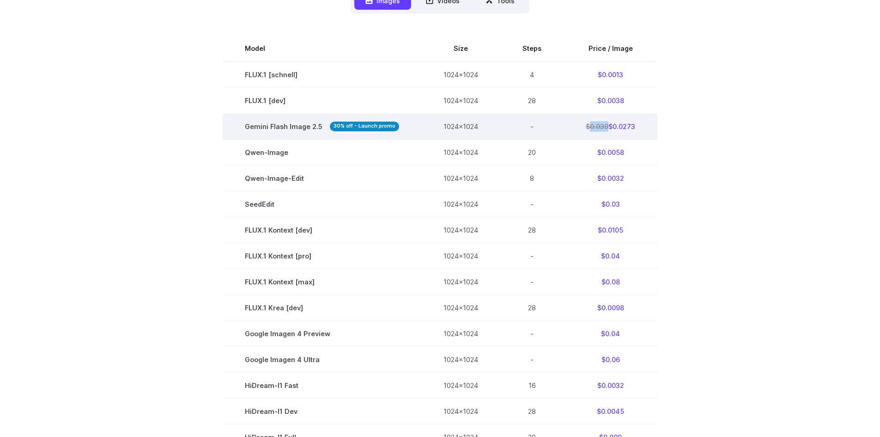
drag, startPoint x: 587, startPoint y: 128, endPoint x: 606, endPoint y: 127, distance: 18.5
click at [606, 127] on td "$0.039 $0.0273" at bounding box center [611, 126] width 94 height 26
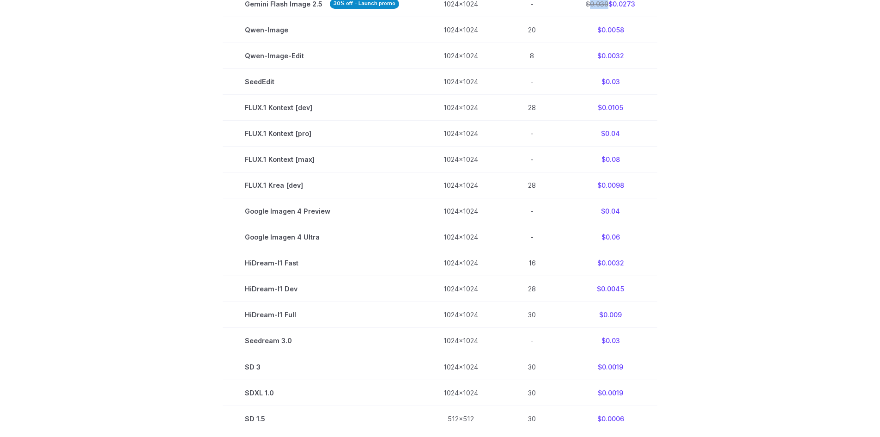
scroll to position [416, 0]
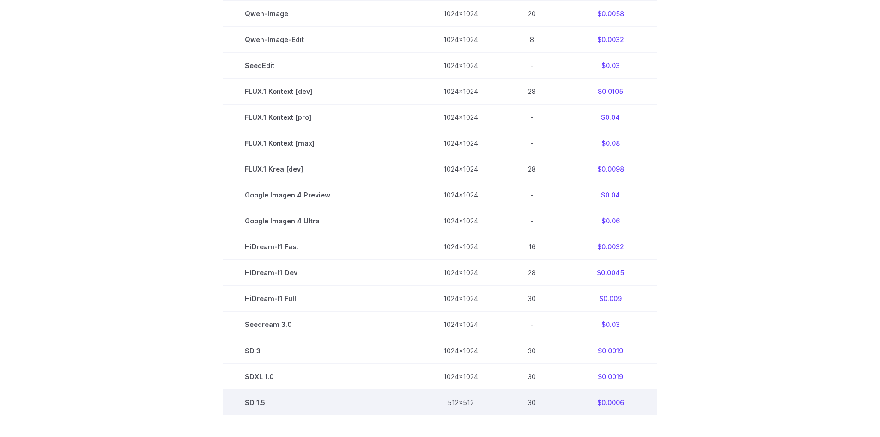
click at [260, 401] on td "SD 1.5" at bounding box center [322, 402] width 199 height 26
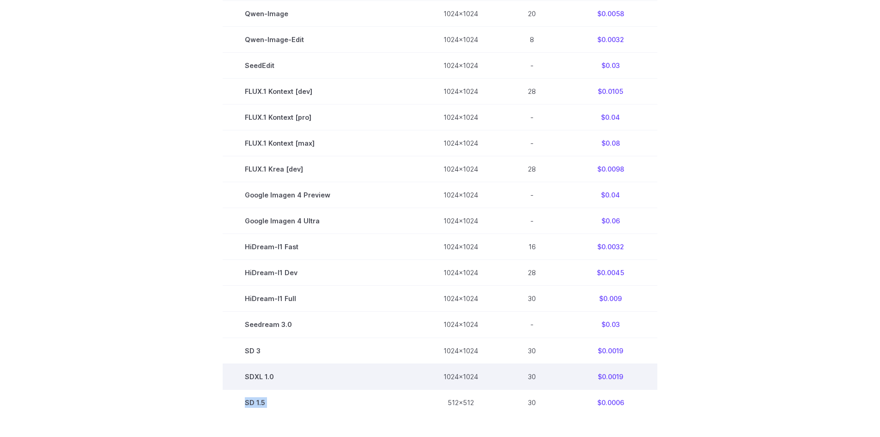
copy tr "SD 1.5"
